Goal: Navigation & Orientation: Find specific page/section

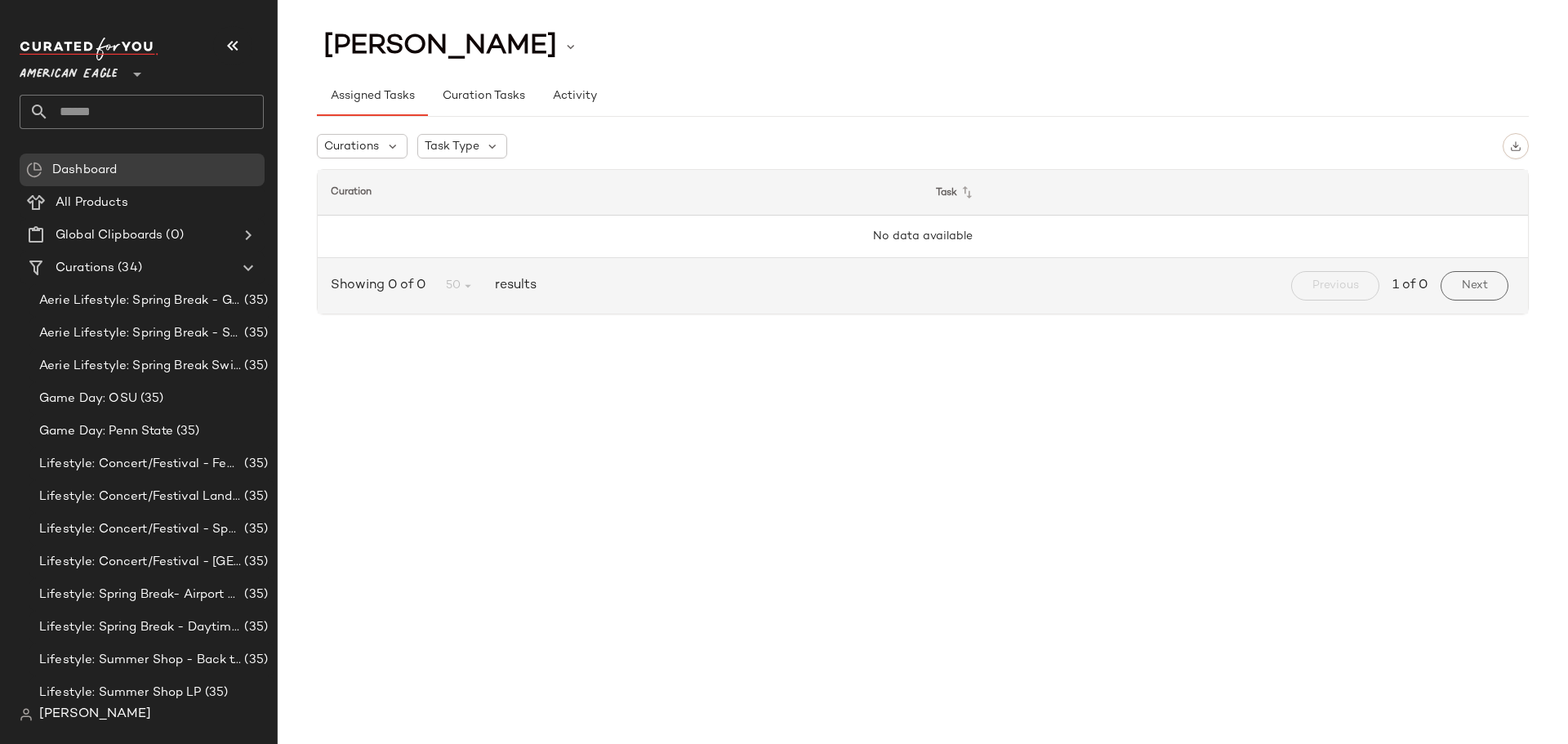
click at [100, 718] on span "[PERSON_NAME]" at bounding box center [94, 715] width 112 height 20
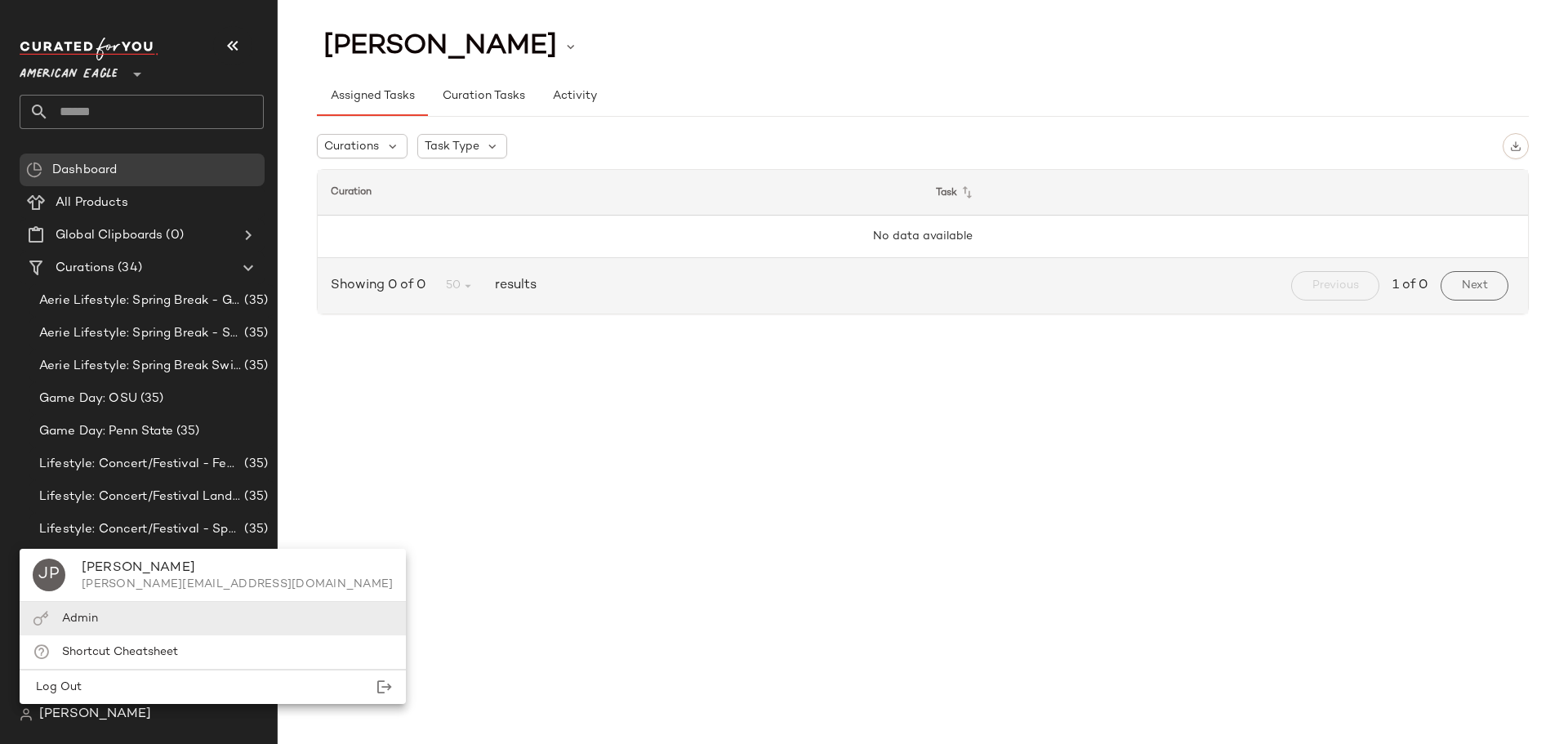
click at [107, 622] on div "Admin" at bounding box center [213, 619] width 386 height 33
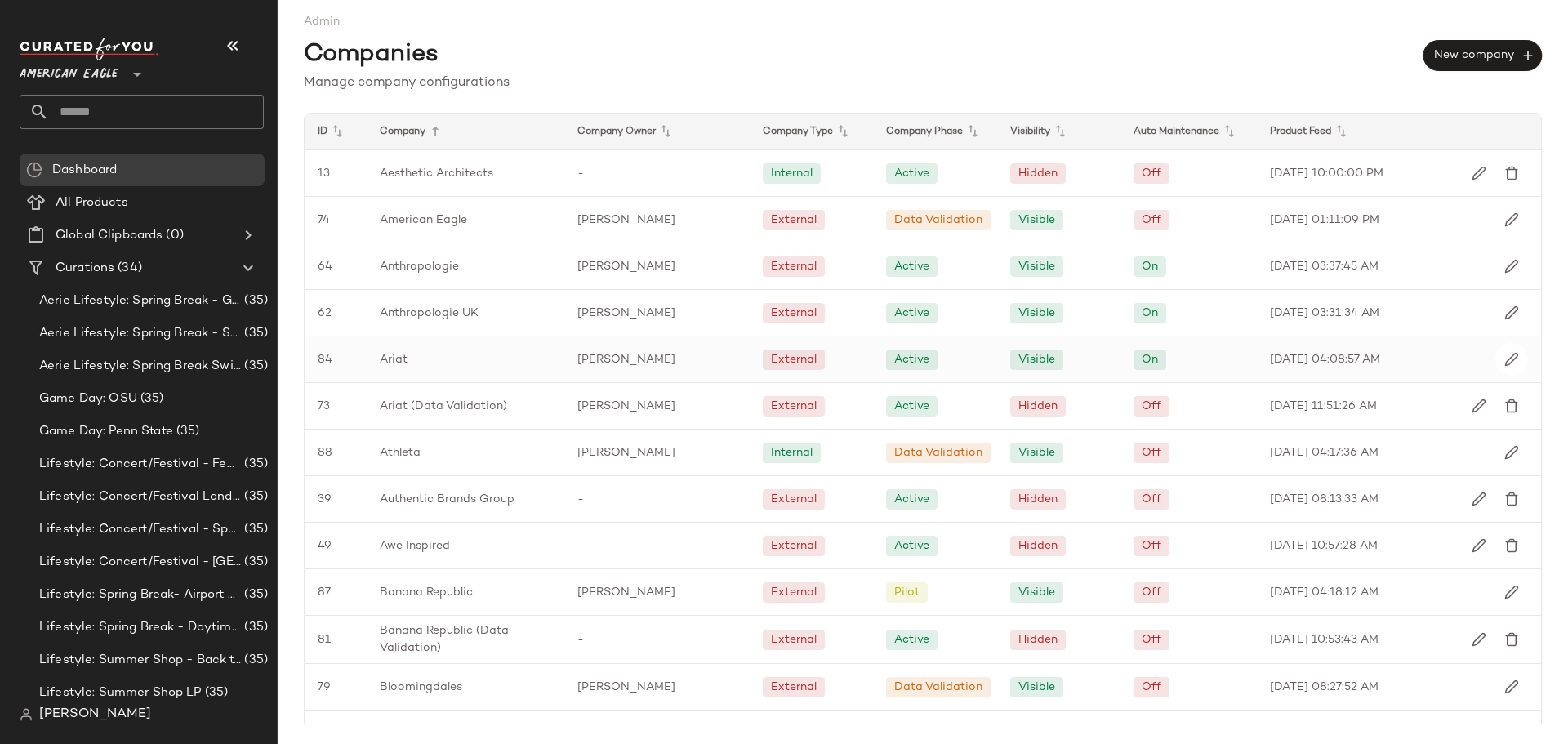
click at [430, 362] on div "Ariat" at bounding box center [465, 359] width 198 height 46
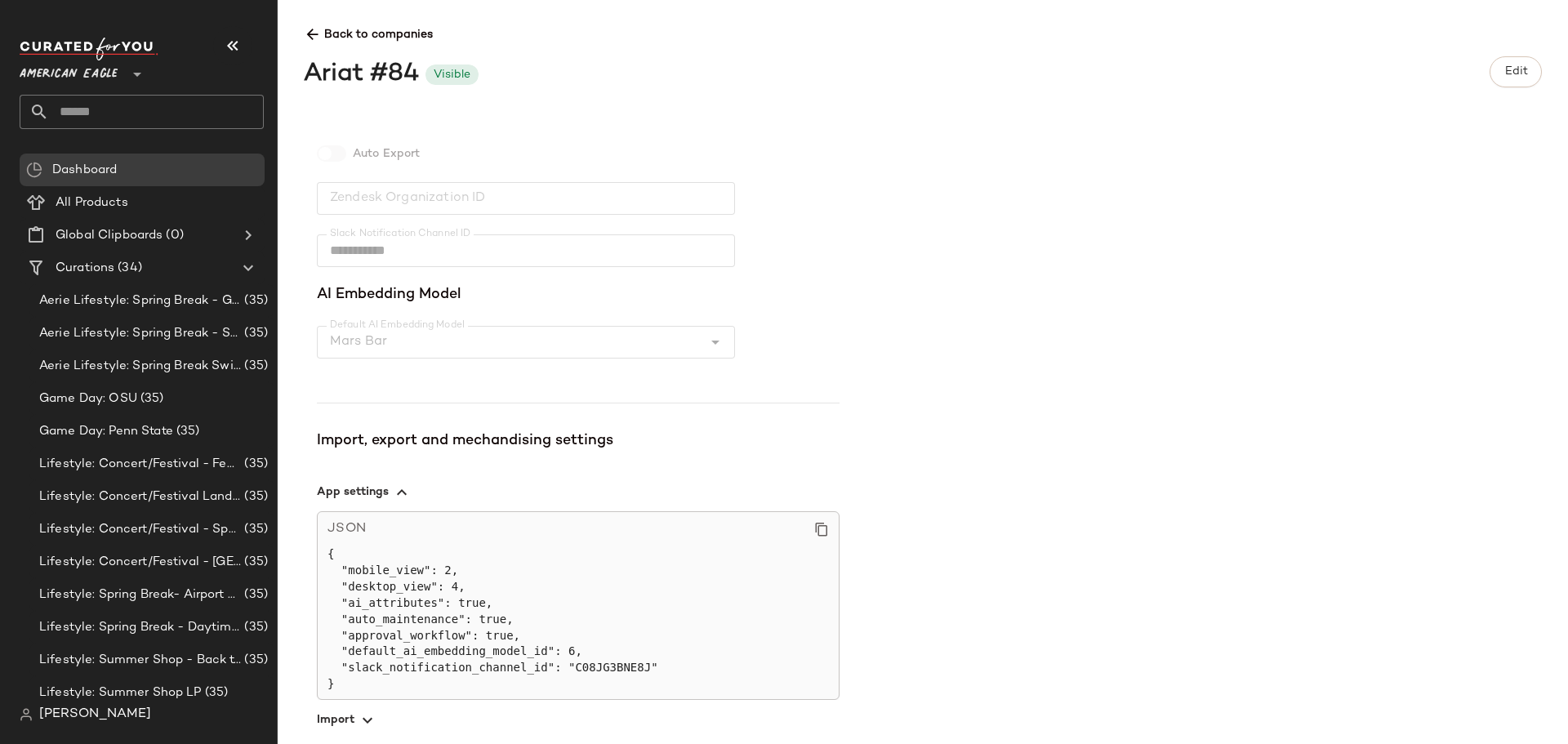
scroll to position [482, 0]
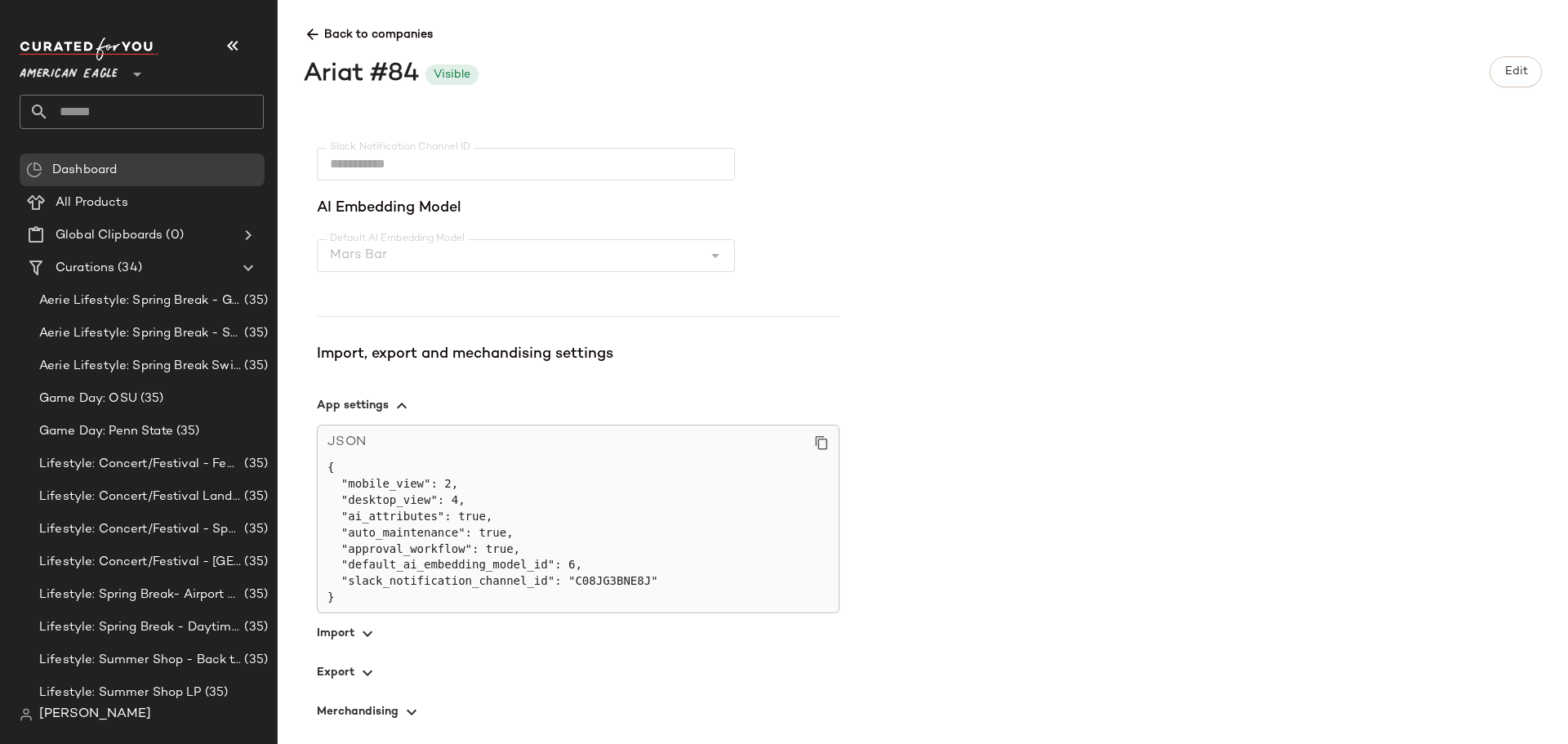
click at [338, 625] on span "button" at bounding box center [578, 632] width 523 height 39
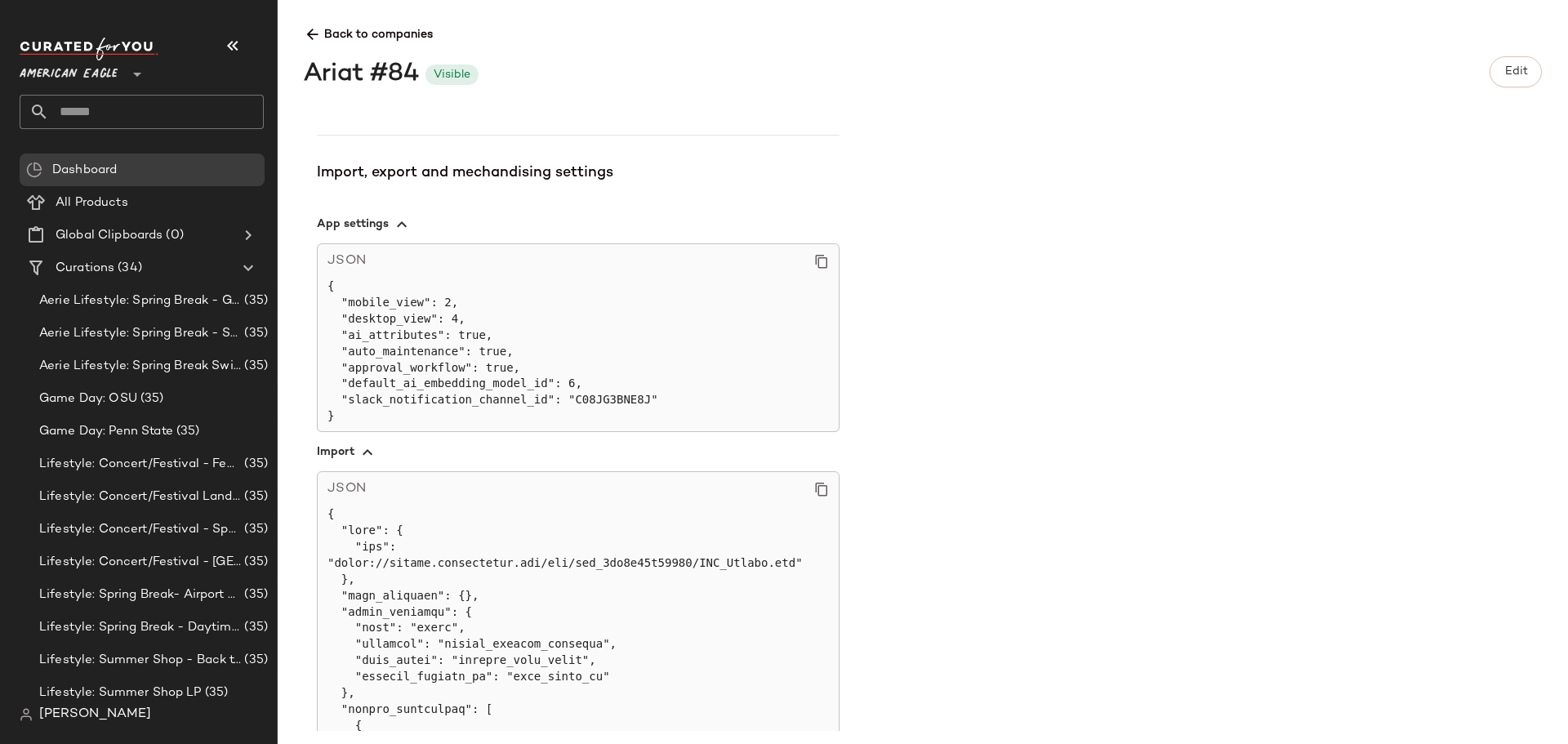
scroll to position [891, 0]
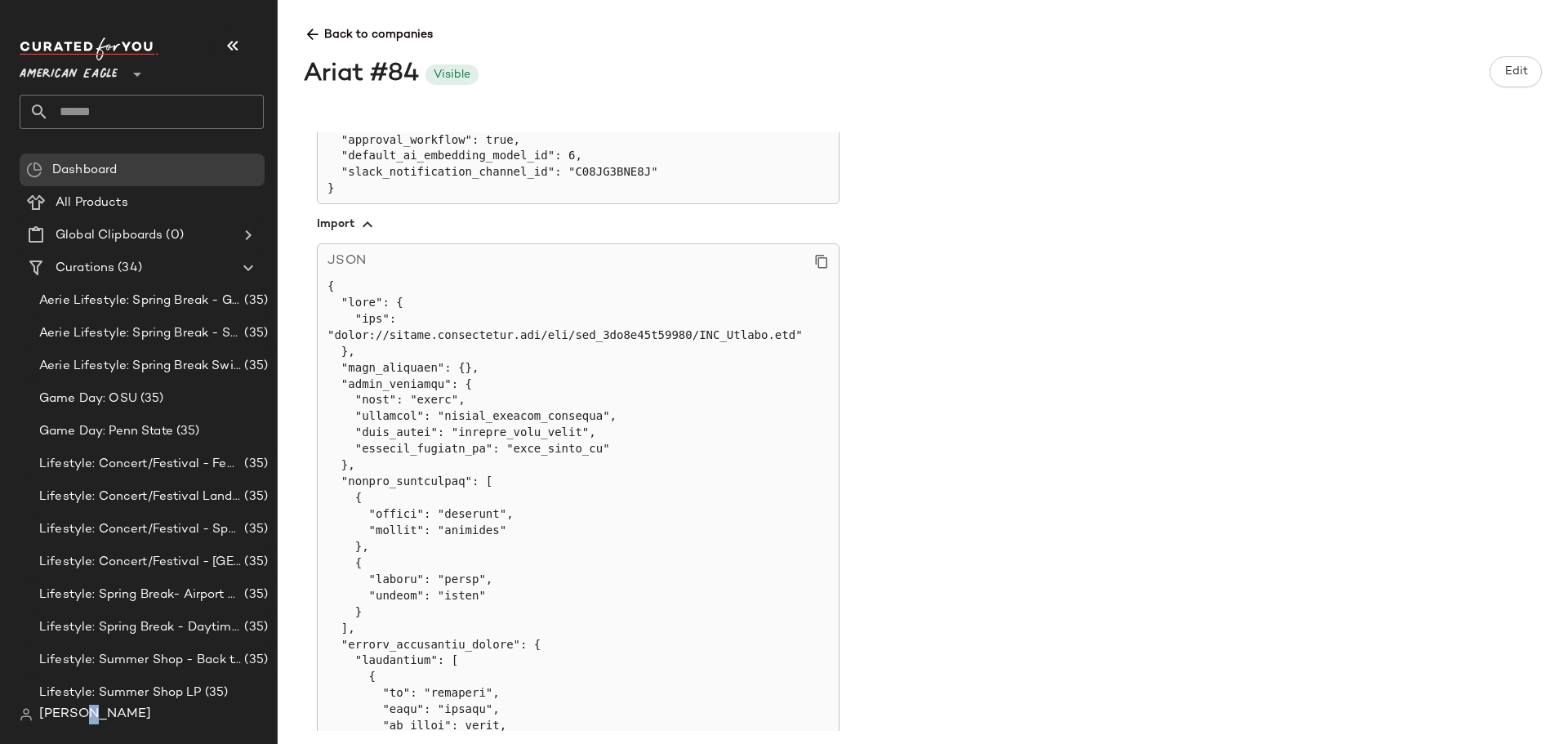
click at [85, 718] on span "[PERSON_NAME]" at bounding box center [94, 715] width 112 height 20
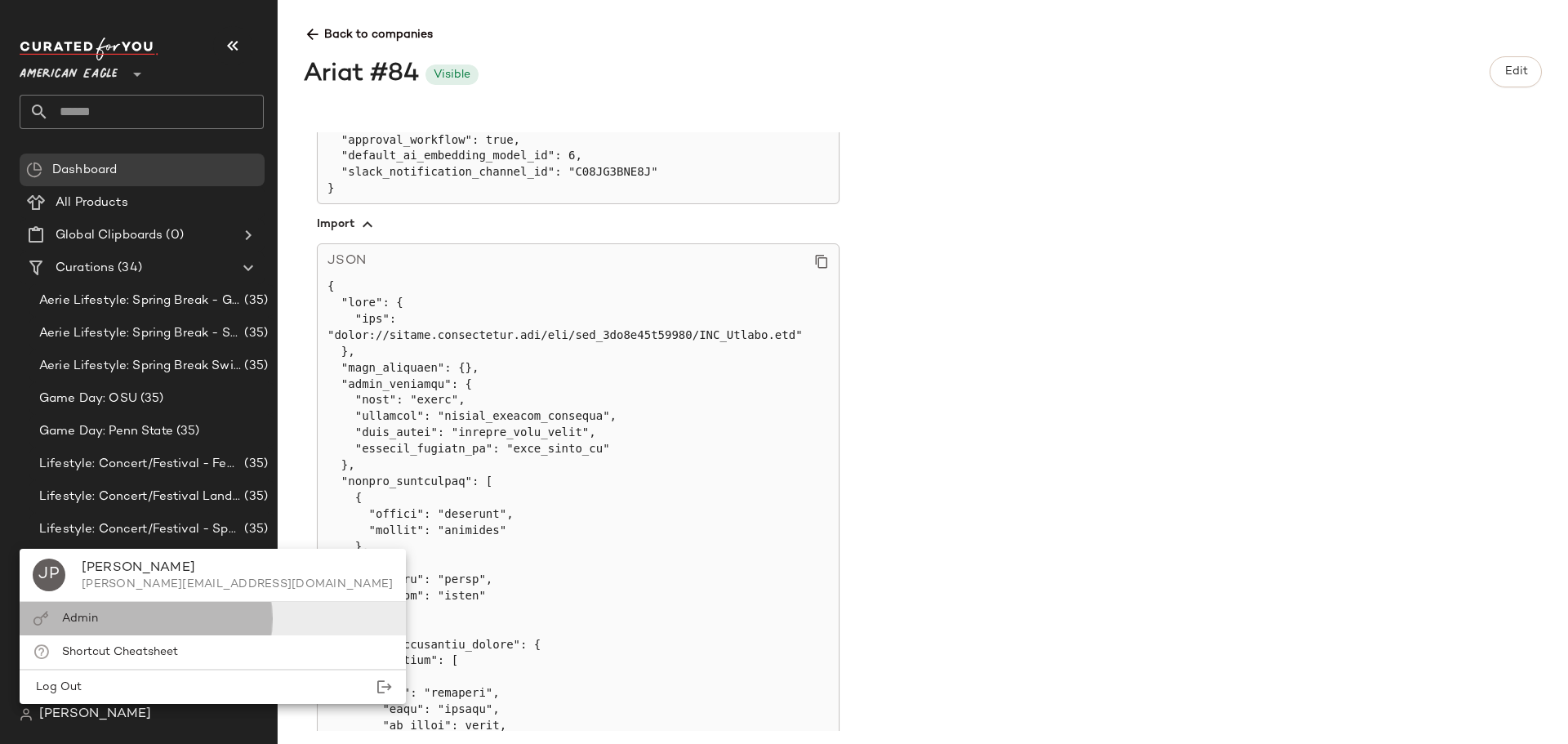
click at [92, 614] on span "Admin" at bounding box center [79, 618] width 36 height 12
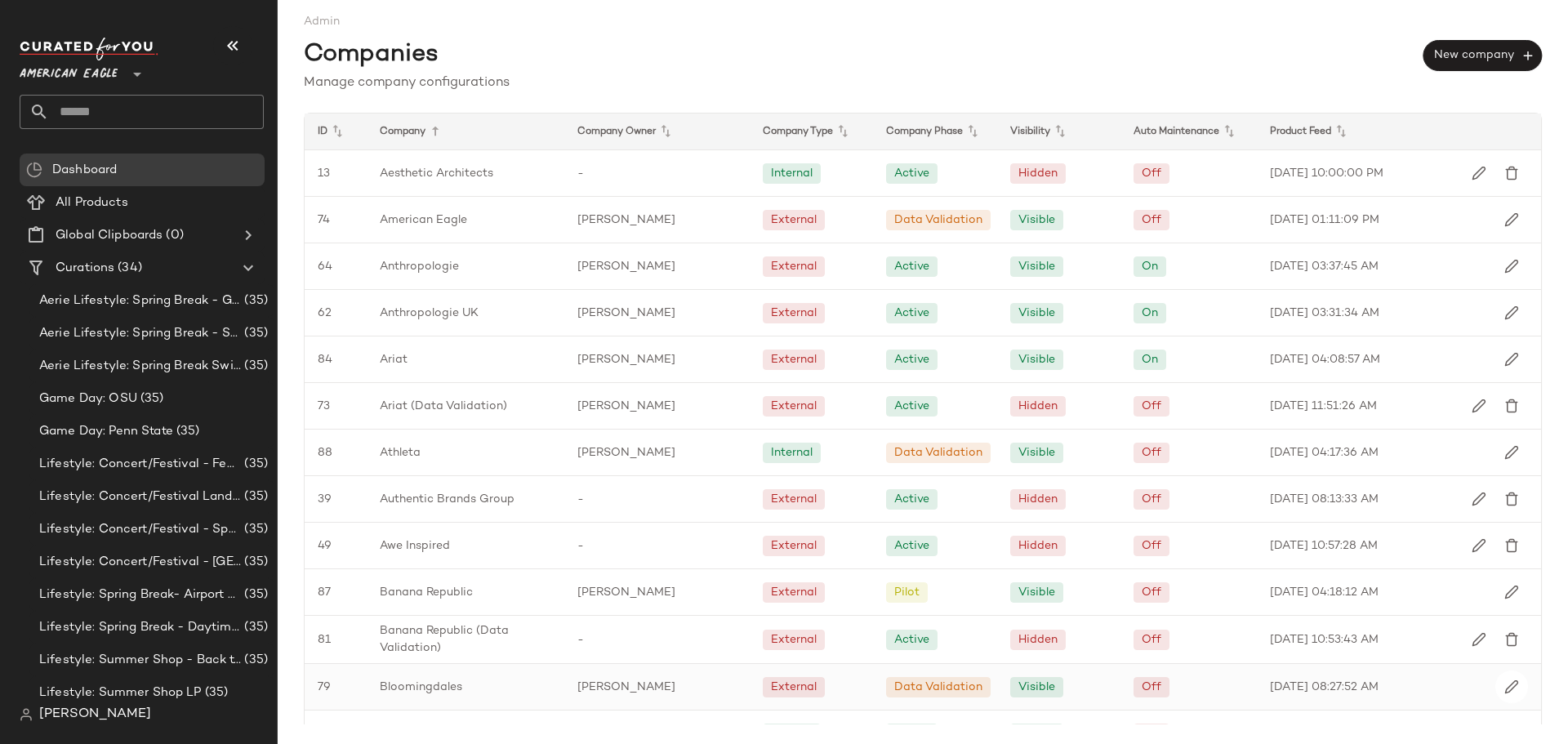
click at [453, 684] on span "Bloomingdales" at bounding box center [421, 687] width 83 height 17
